Goal: Task Accomplishment & Management: Manage account settings

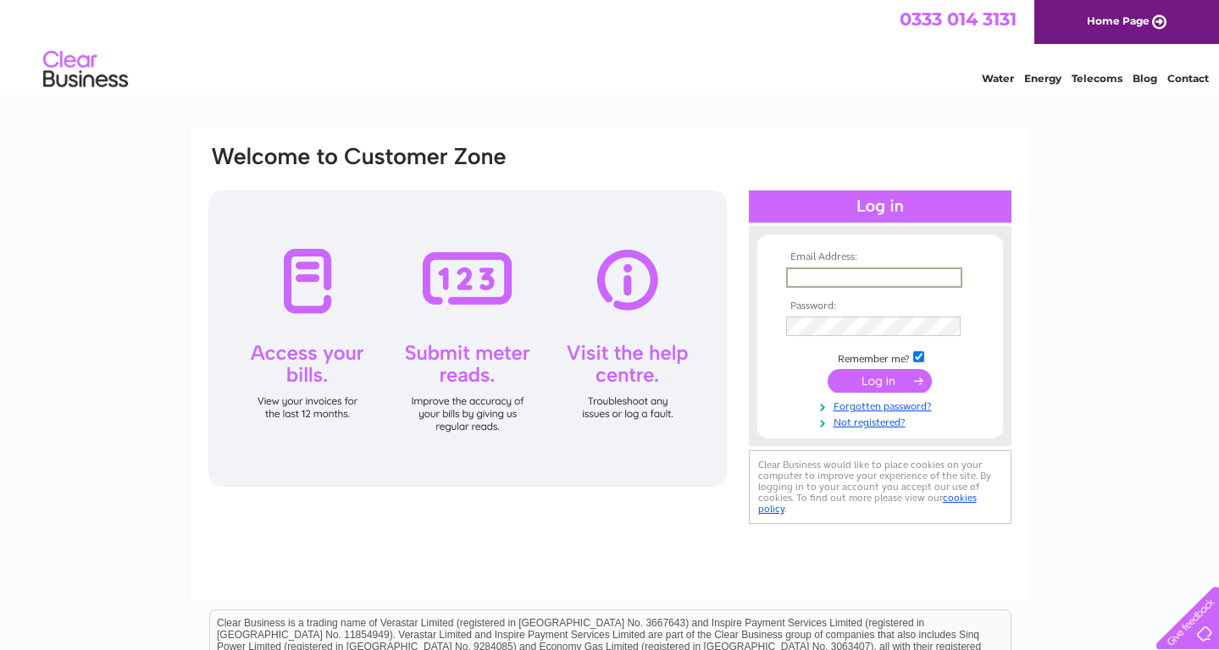
type input "rolandtoogood@aol.co.uk"
click at [863, 383] on input "submit" at bounding box center [879, 381] width 104 height 24
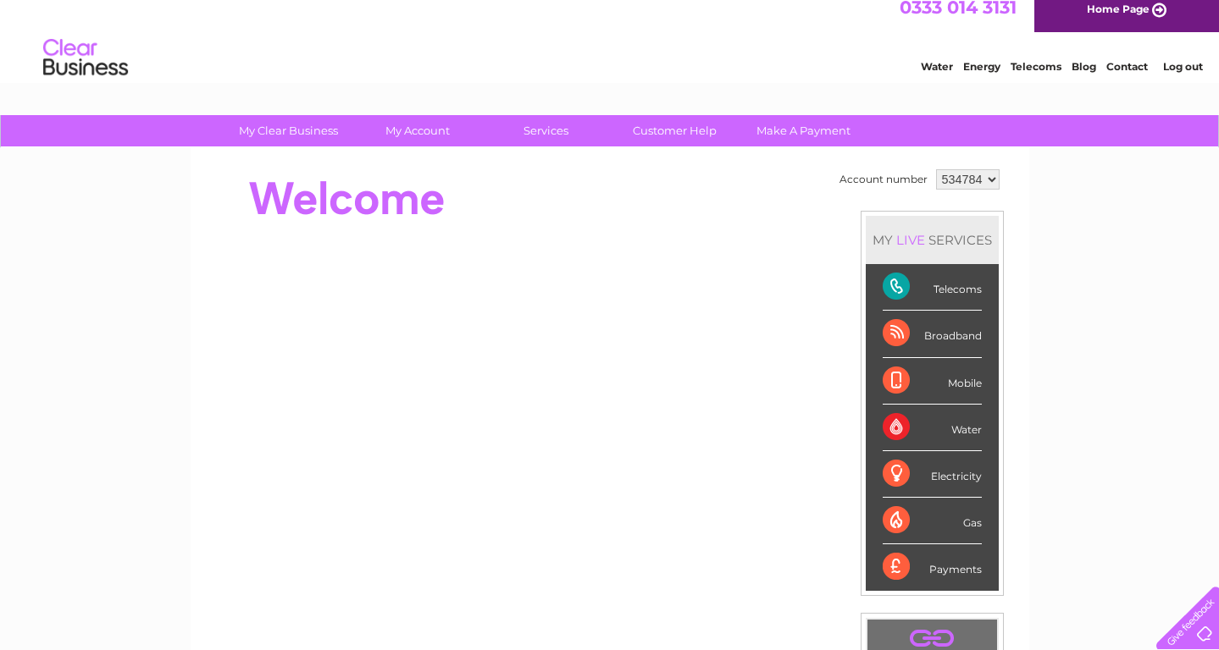
scroll to position [11, 0]
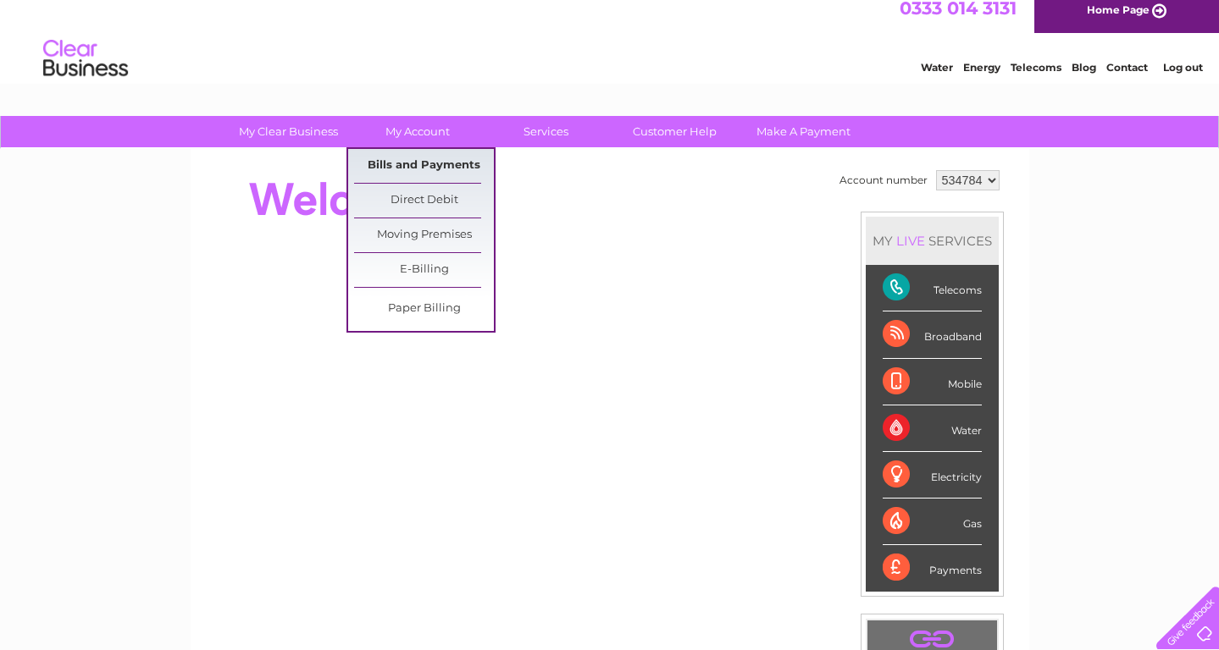
click at [405, 164] on link "Bills and Payments" at bounding box center [424, 166] width 140 height 34
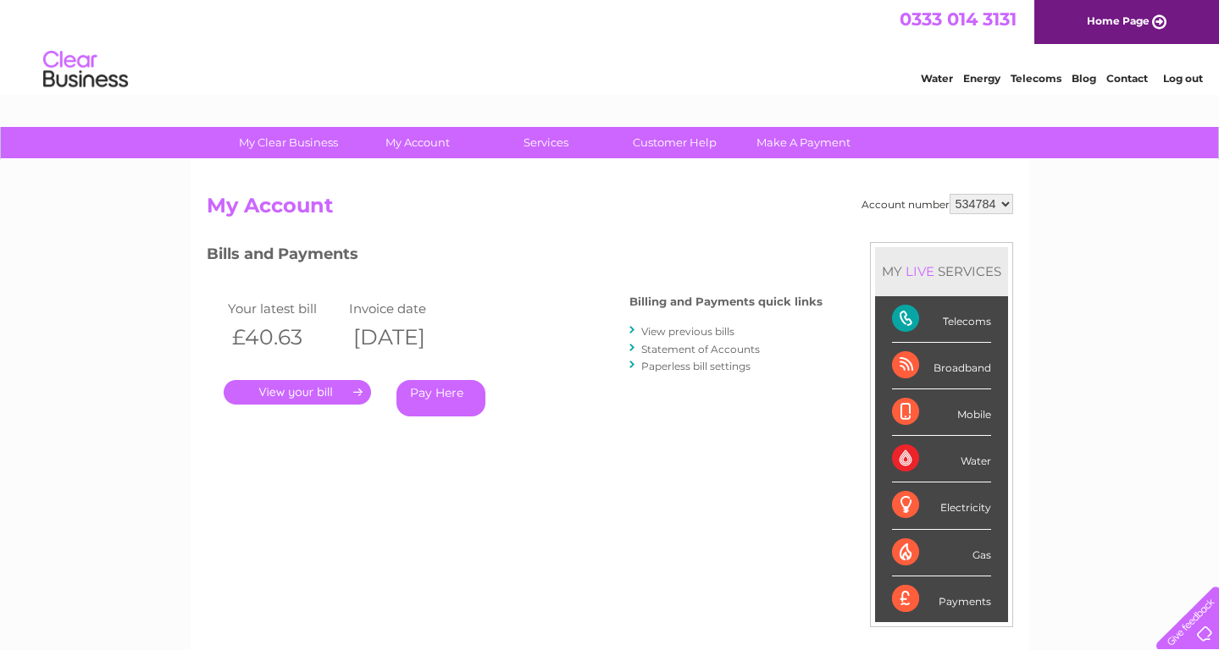
click at [656, 332] on link "View previous bills" at bounding box center [687, 331] width 93 height 13
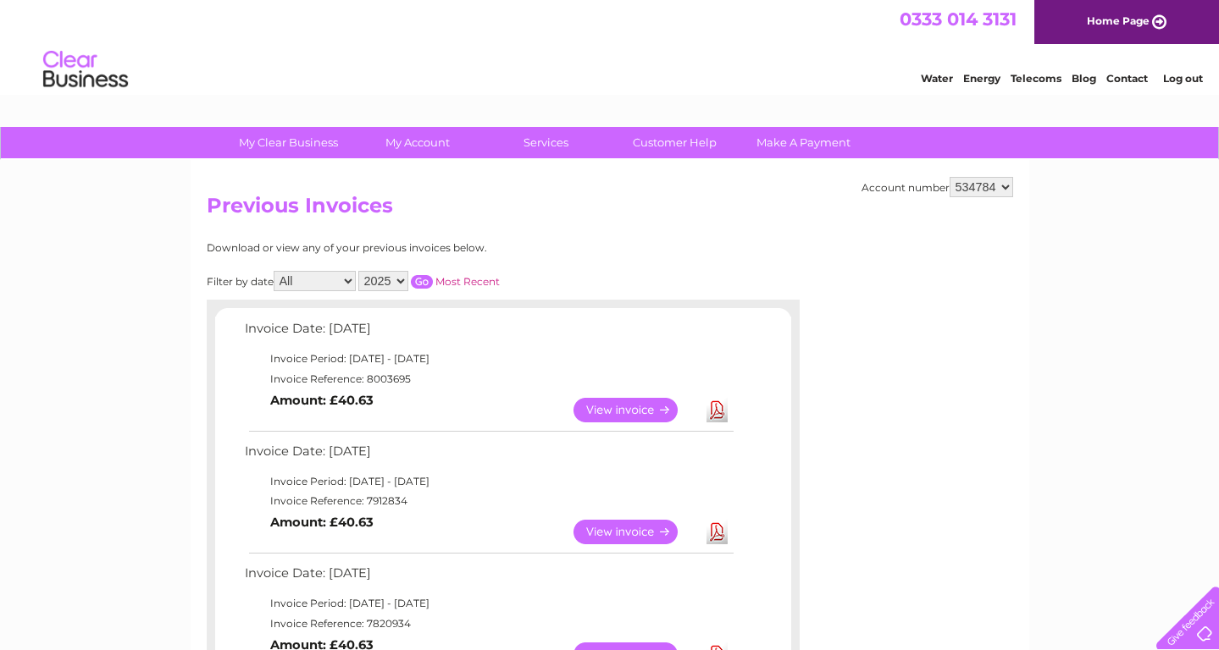
click at [600, 403] on link "View" at bounding box center [635, 410] width 124 height 25
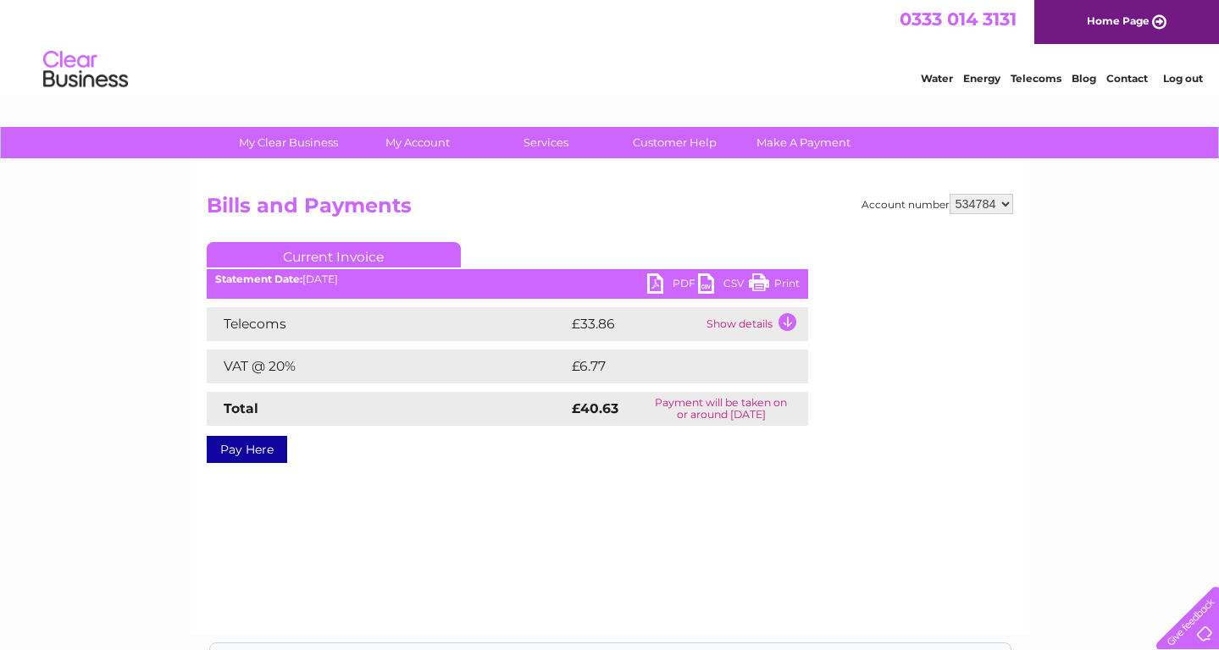
click at [784, 281] on link "Print" at bounding box center [774, 286] width 51 height 25
